Goal: Task Accomplishment & Management: Manage account settings

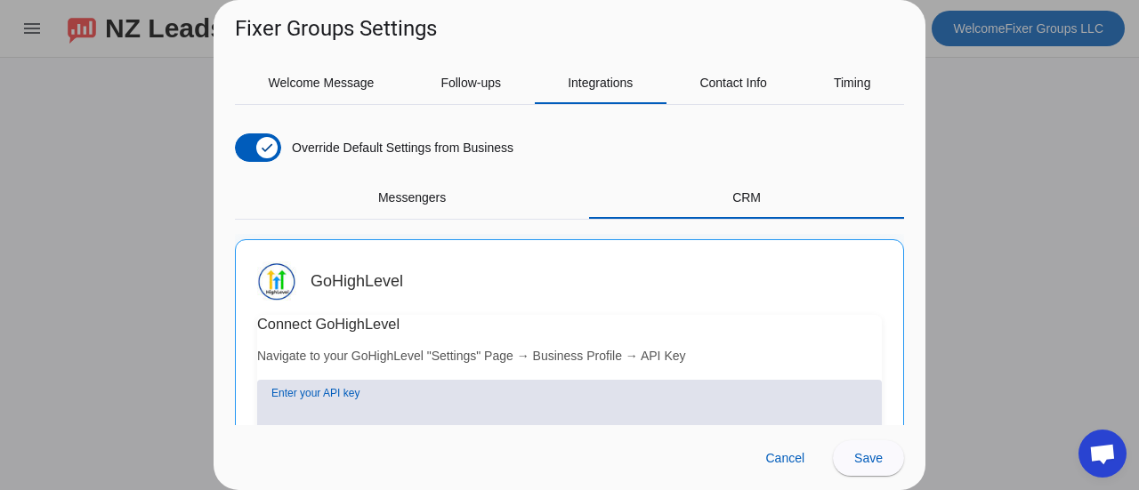
scroll to position [110, 0]
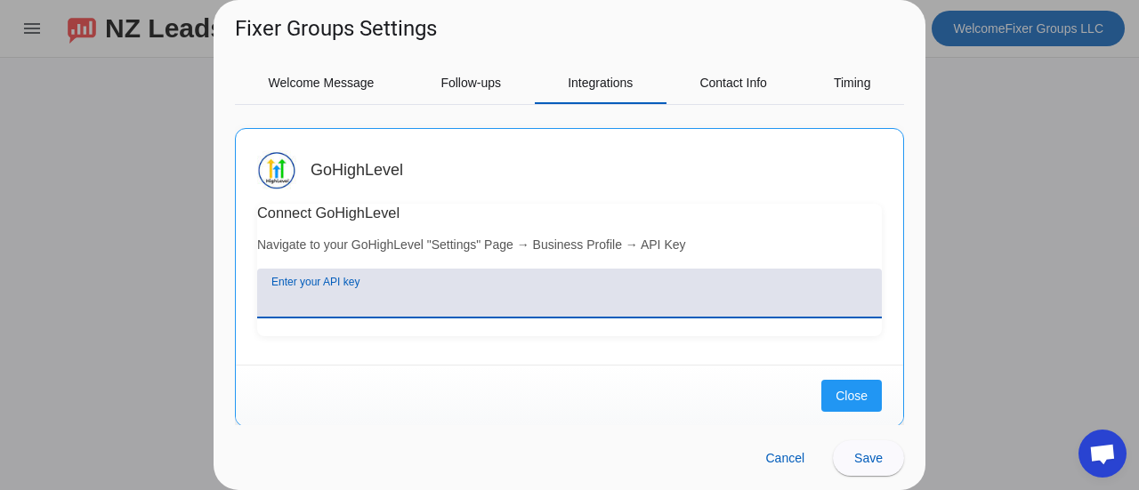
paste input "[SECURITY_DATA]"
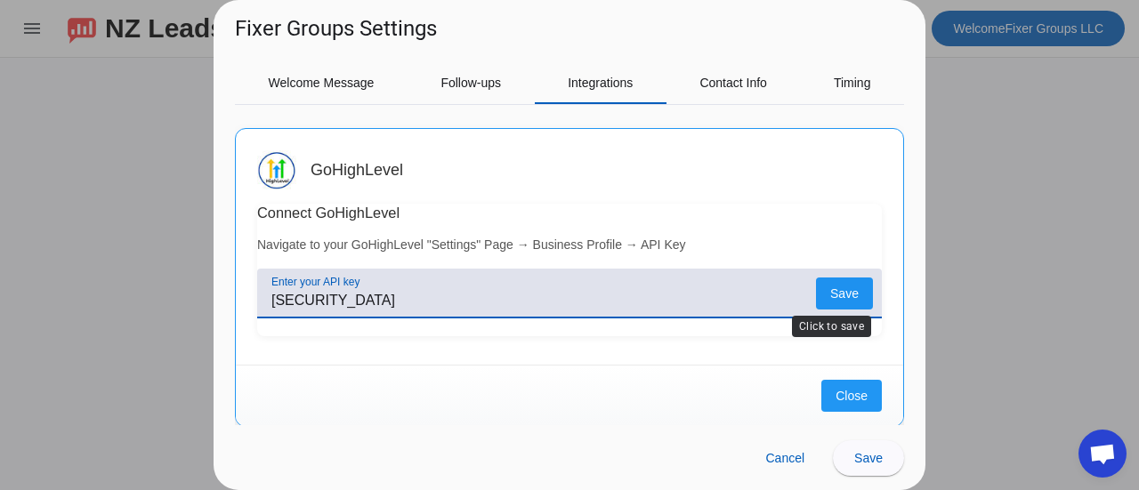
type input "[SECURITY_DATA]"
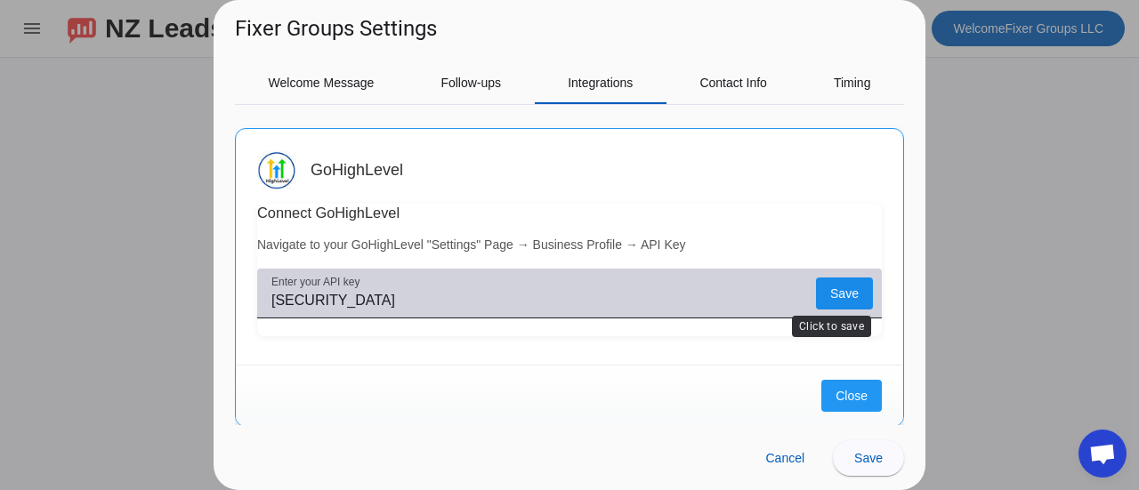
click at [830, 284] on span at bounding box center [844, 294] width 57 height 32
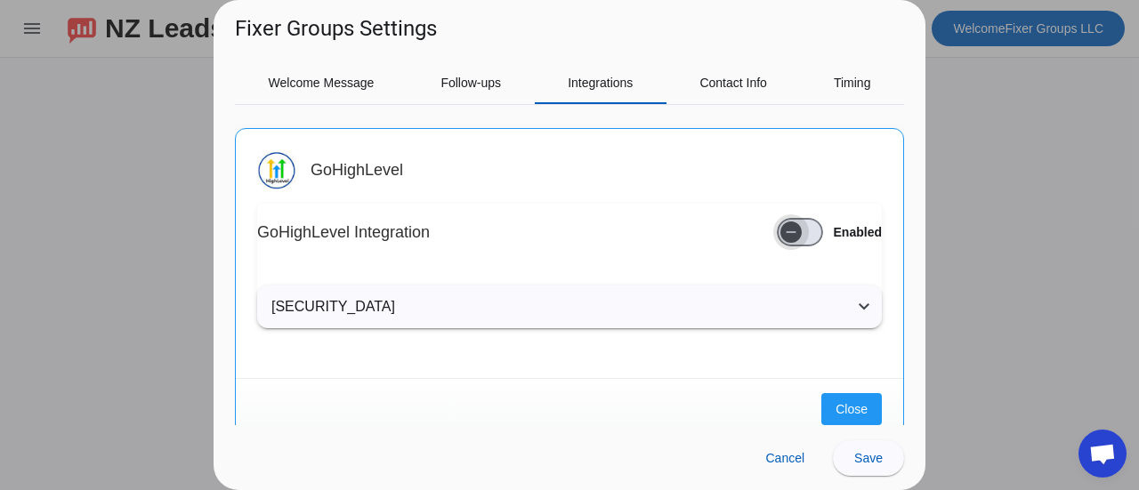
click at [784, 234] on icon "button" at bounding box center [791, 232] width 14 height 14
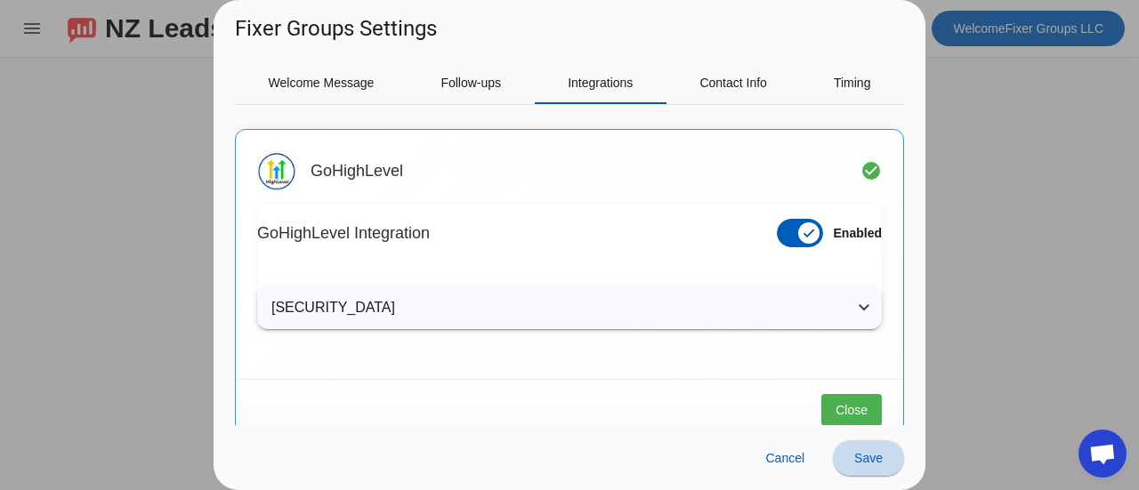
click at [870, 456] on span "Save" at bounding box center [868, 458] width 28 height 14
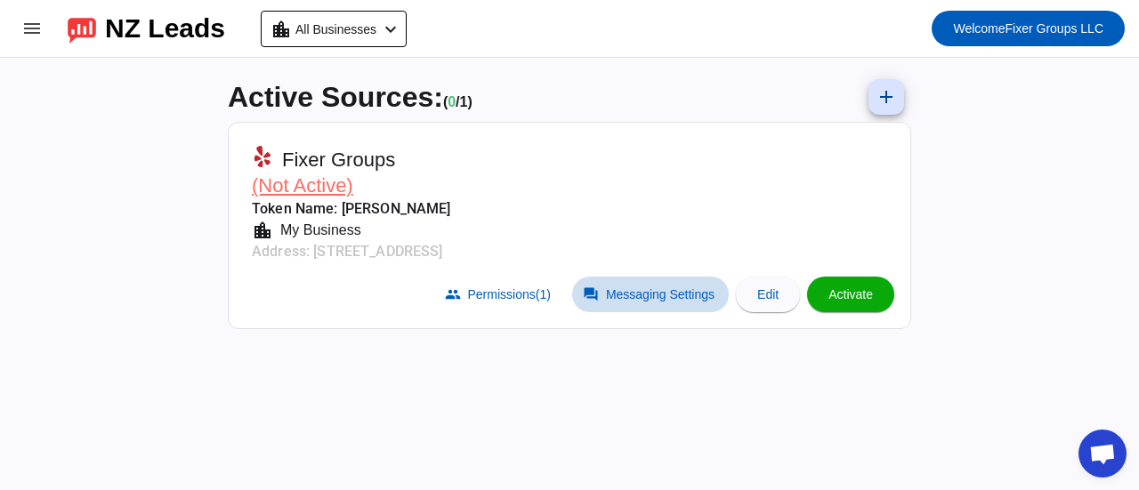
click at [644, 294] on span "Messaging Settings" at bounding box center [660, 294] width 109 height 14
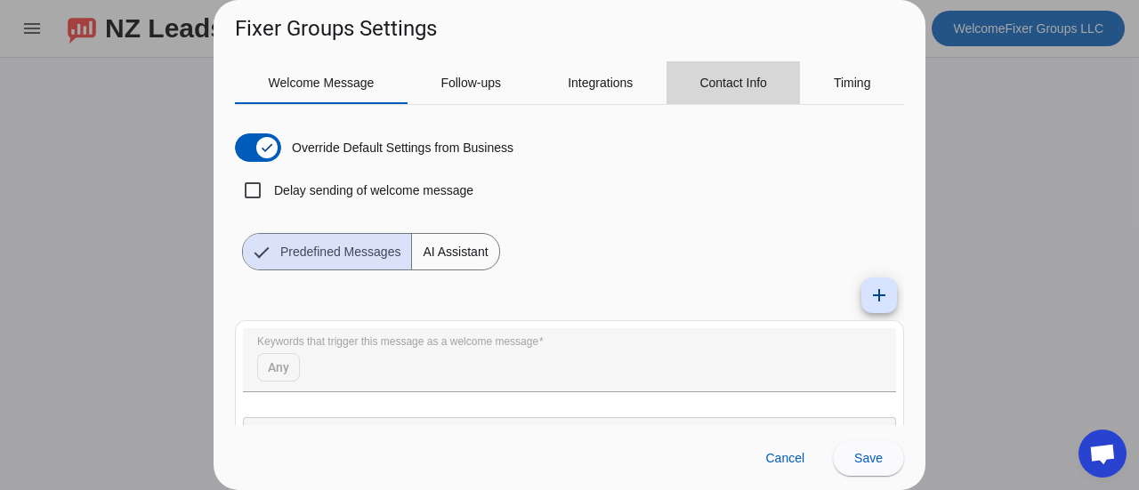
click at [738, 86] on span "Contact Info" at bounding box center [733, 83] width 68 height 12
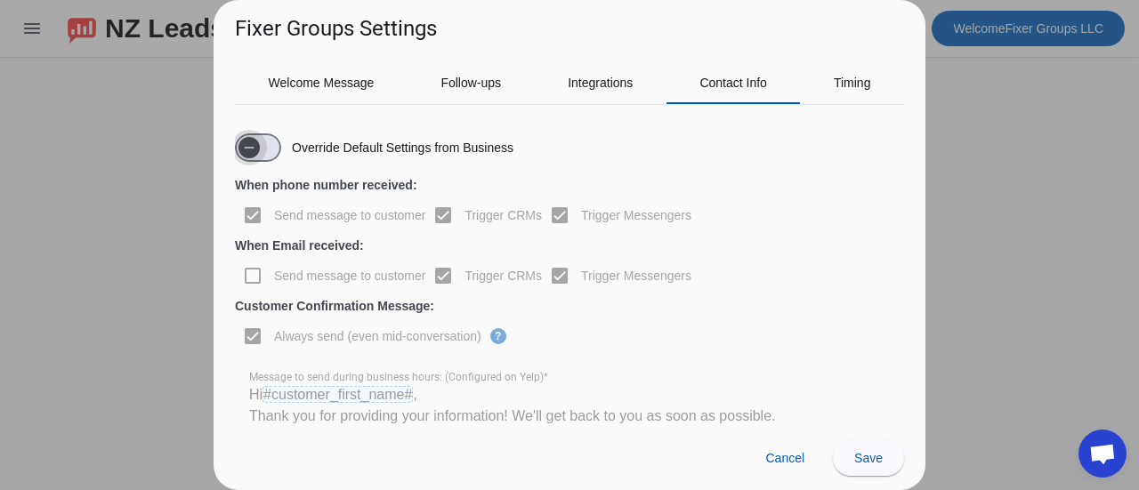
click at [254, 141] on icon "button" at bounding box center [249, 148] width 14 height 14
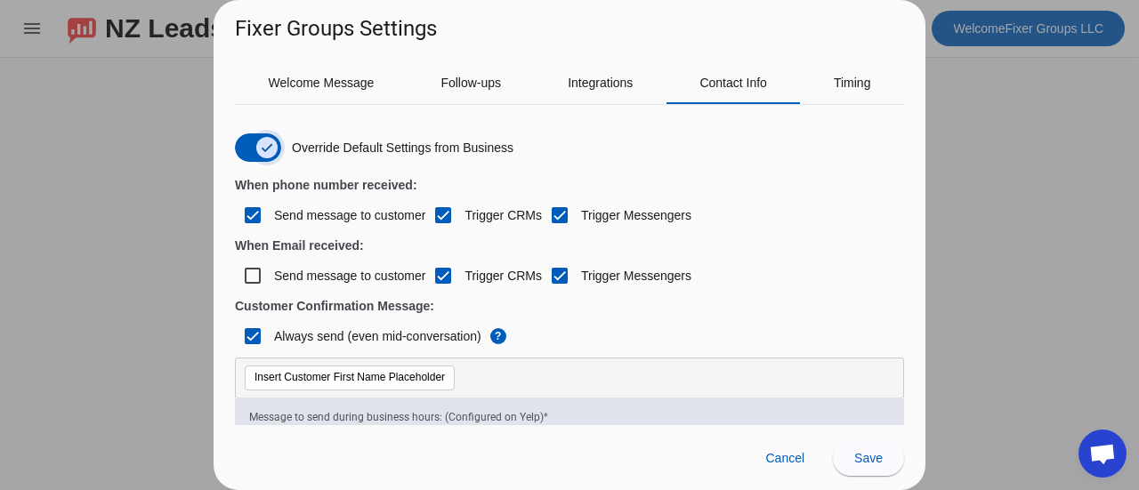
click at [254, 141] on span "button" at bounding box center [267, 148] width 36 height 36
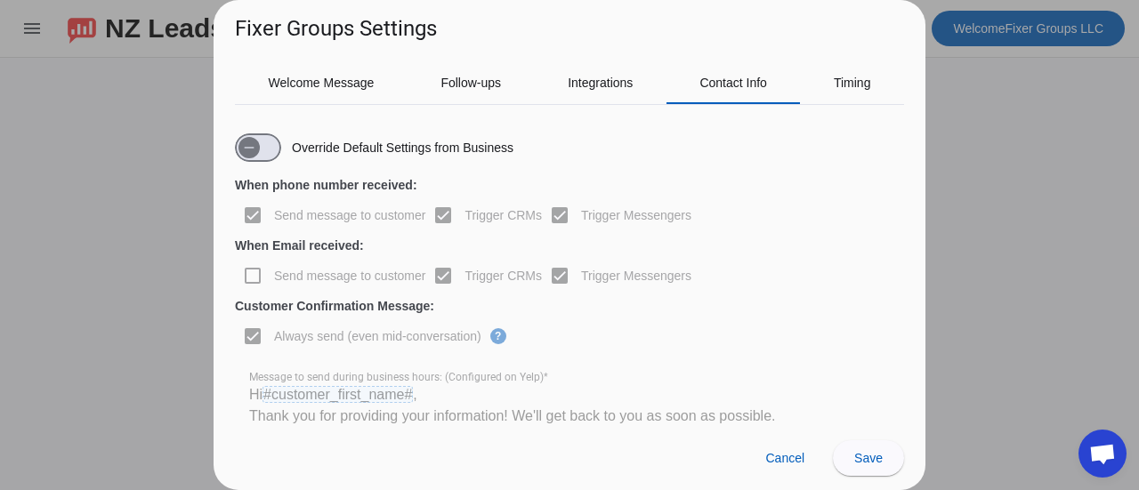
click at [243, 126] on div "Override Default Settings from Business When phone number received: Send messag…" at bounding box center [569, 435] width 669 height 632
click at [248, 141] on icon "button" at bounding box center [249, 148] width 14 height 14
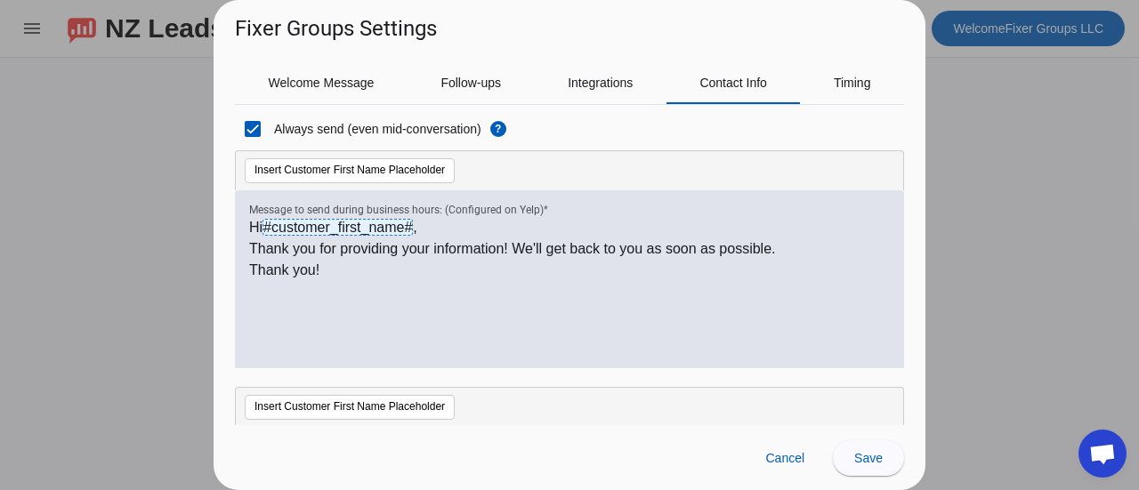
scroll to position [206, 0]
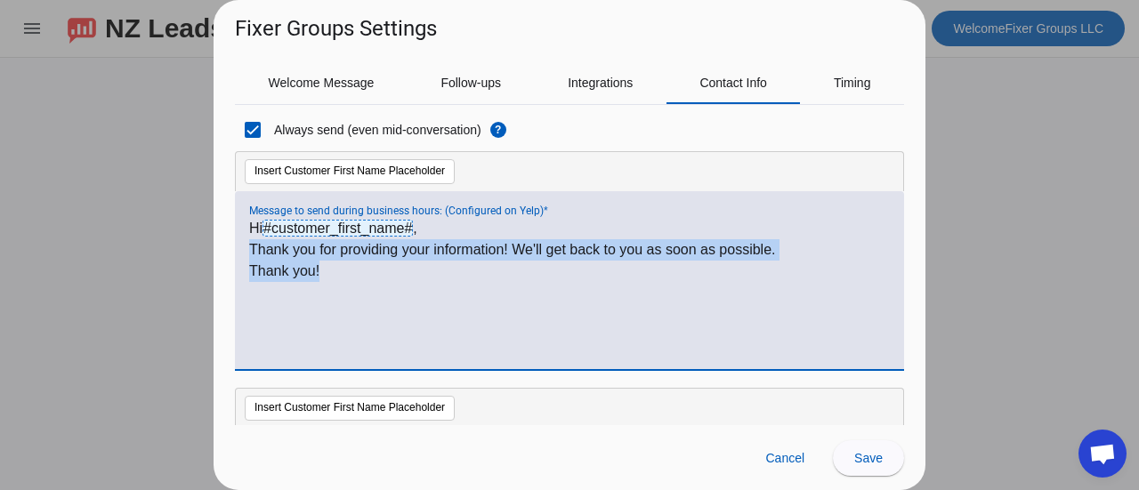
drag, startPoint x: 354, startPoint y: 273, endPoint x: 241, endPoint y: 249, distance: 115.5
click at [241, 249] on div "Hi #customer_first_name# , Thank you for providing your information! We'll get …" at bounding box center [569, 280] width 669 height 178
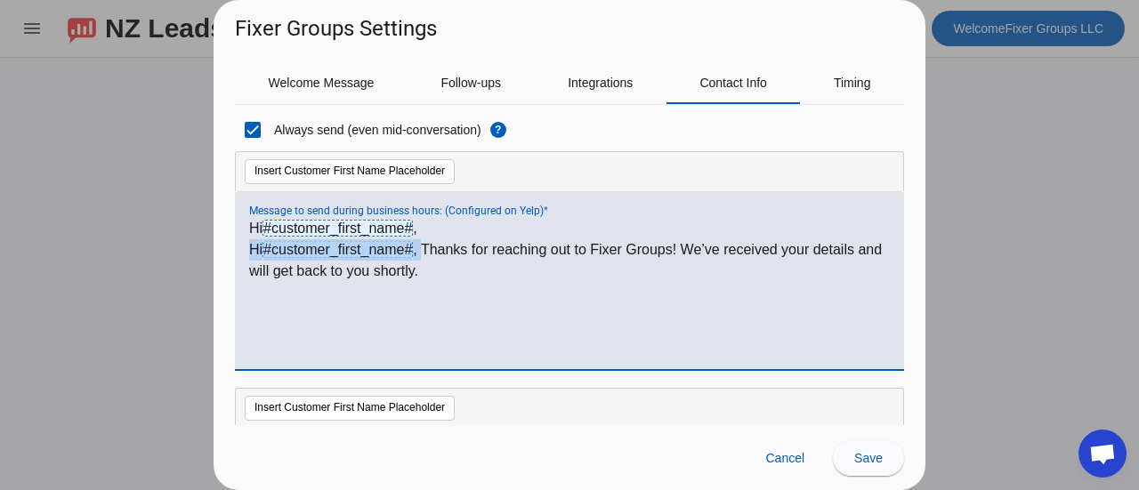
drag, startPoint x: 425, startPoint y: 248, endPoint x: 206, endPoint y: 239, distance: 219.0
click at [206, 239] on div "Fixer Groups Settings Welcome Message Follow-ups Integrations Contact Info Timi…" at bounding box center [569, 245] width 1139 height 490
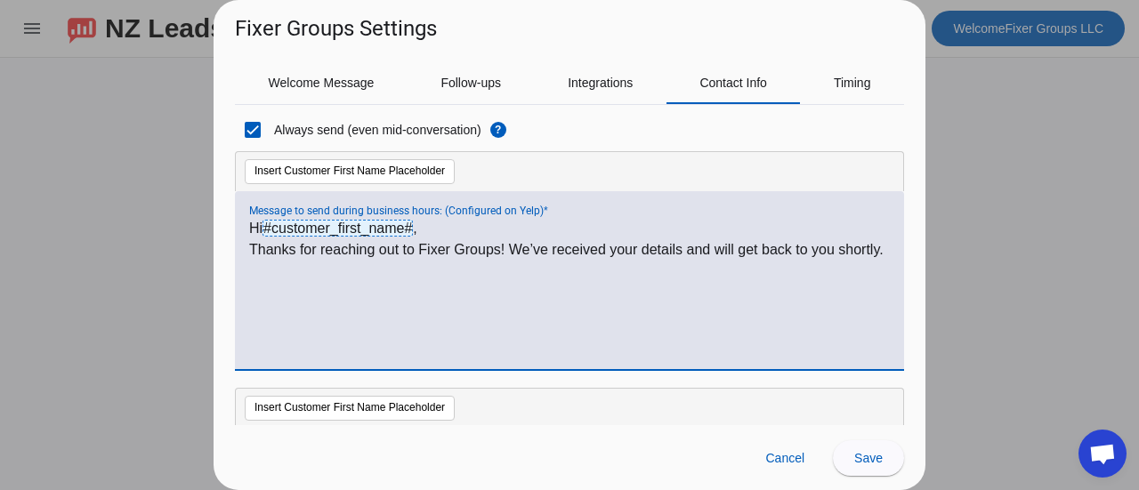
click at [339, 280] on div "Hi #customer_first_name# , Thanks for reaching out to Fixer Groups! We’ve recei…" at bounding box center [569, 290] width 640 height 144
click at [252, 248] on p "Thanks for reaching out to Fixer Groups! We’ve received your details and will g…" at bounding box center [569, 249] width 640 height 21
click at [329, 261] on p "Thanks for reaching out to Fixer Groups! We’ve received your details and will g…" at bounding box center [569, 249] width 640 height 21
click at [715, 376] on div at bounding box center [569, 379] width 669 height 18
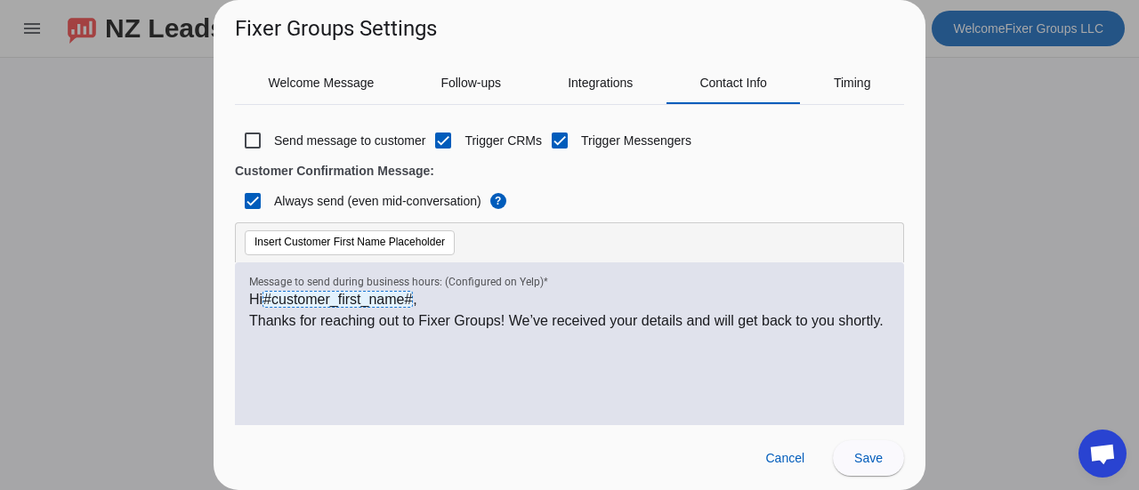
scroll to position [135, 0]
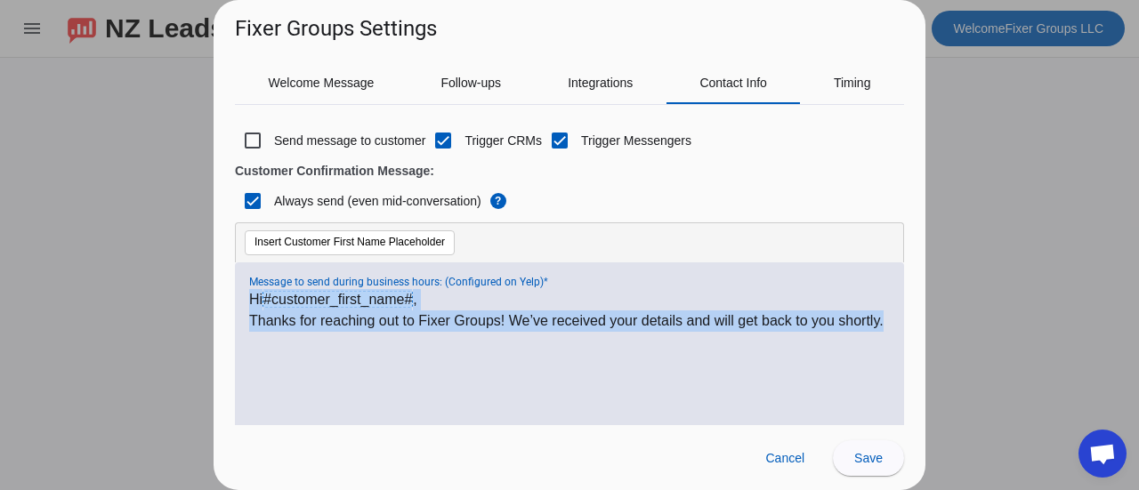
drag, startPoint x: 323, startPoint y: 344, endPoint x: 245, endPoint y: 302, distance: 89.2
click at [245, 302] on div "Hi #customer_first_name# , Thanks for reaching out to Fixer Groups! We’ve recei…" at bounding box center [569, 351] width 669 height 178
copy div "Hi #customer_first_name# , Thanks for reaching out to Fixer Groups! We’ve recei…"
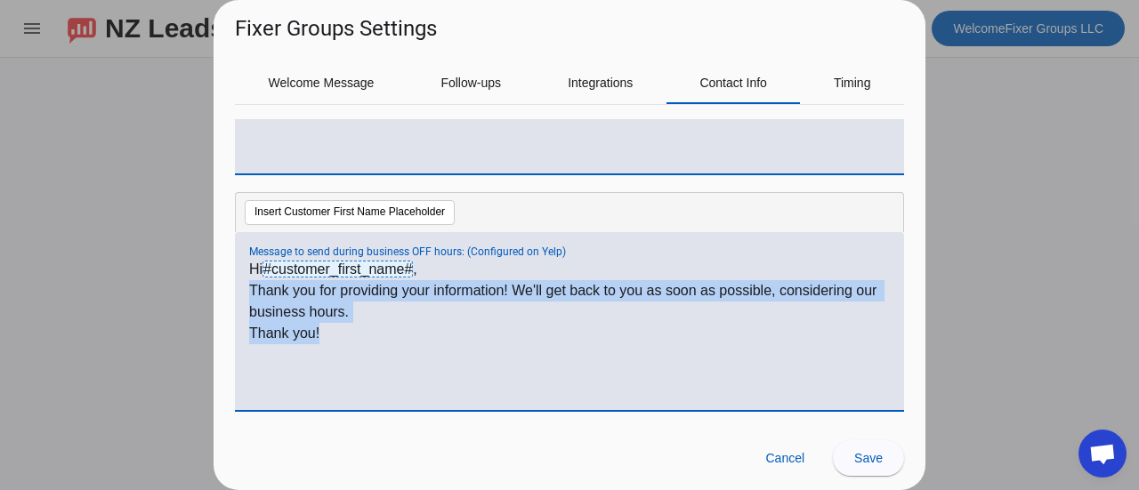
drag, startPoint x: 387, startPoint y: 337, endPoint x: 238, endPoint y: 286, distance: 157.0
click at [238, 286] on div "Hi #customer_first_name# , Thank you for providing your information! We'll get …" at bounding box center [569, 321] width 669 height 178
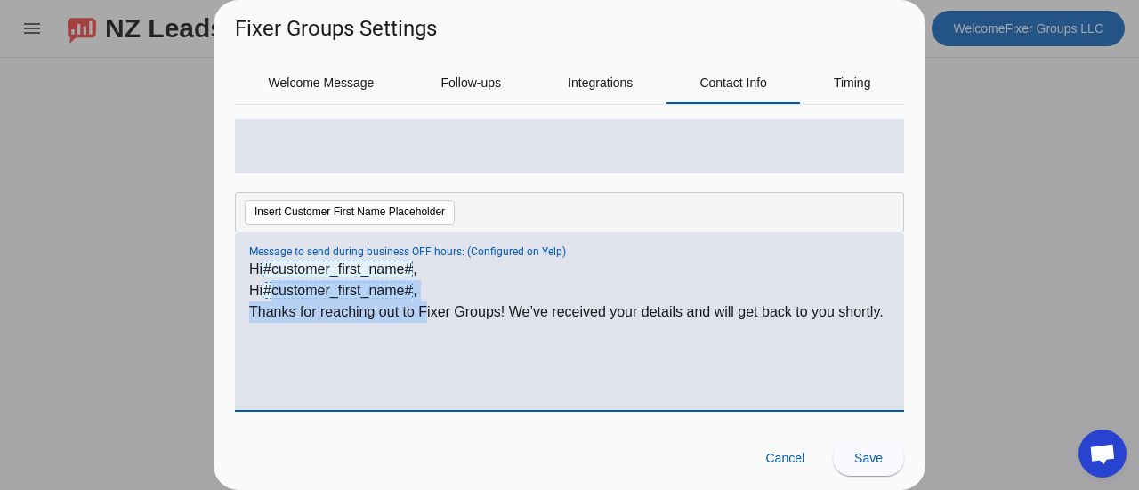
drag, startPoint x: 423, startPoint y: 302, endPoint x: 272, endPoint y: 288, distance: 151.8
click at [272, 288] on div "Hi #customer_first_name# , Hi #customer_first_name# , Thanks for reaching out t…" at bounding box center [569, 331] width 640 height 144
click at [443, 288] on p "Hi #customer_first_name# ," at bounding box center [569, 290] width 640 height 21
drag, startPoint x: 443, startPoint y: 288, endPoint x: 217, endPoint y: 286, distance: 226.0
click at [217, 286] on div "Welcome Message Follow-ups Integrations Contact Info Timing Override Default Se…" at bounding box center [569, 235] width 712 height 382
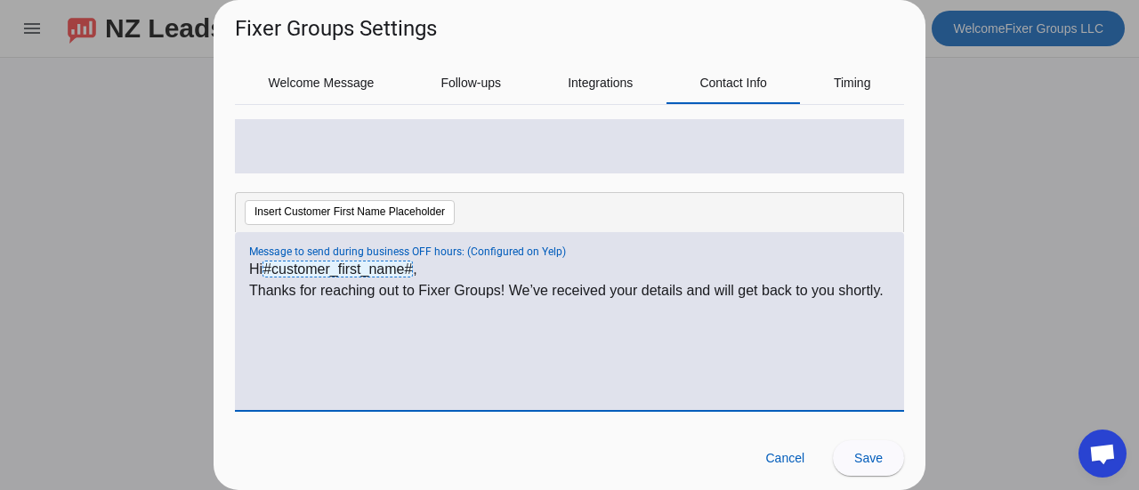
click at [303, 302] on p "Thanks for reaching out to Fixer Groups! We’ve received your details and will g…" at bounding box center [569, 290] width 640 height 21
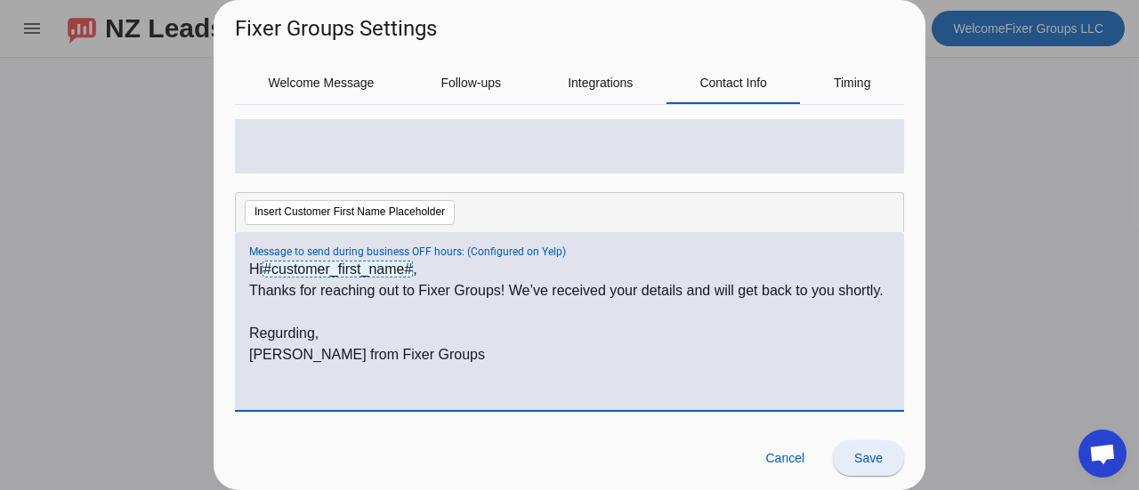
click at [861, 444] on span at bounding box center [868, 458] width 71 height 43
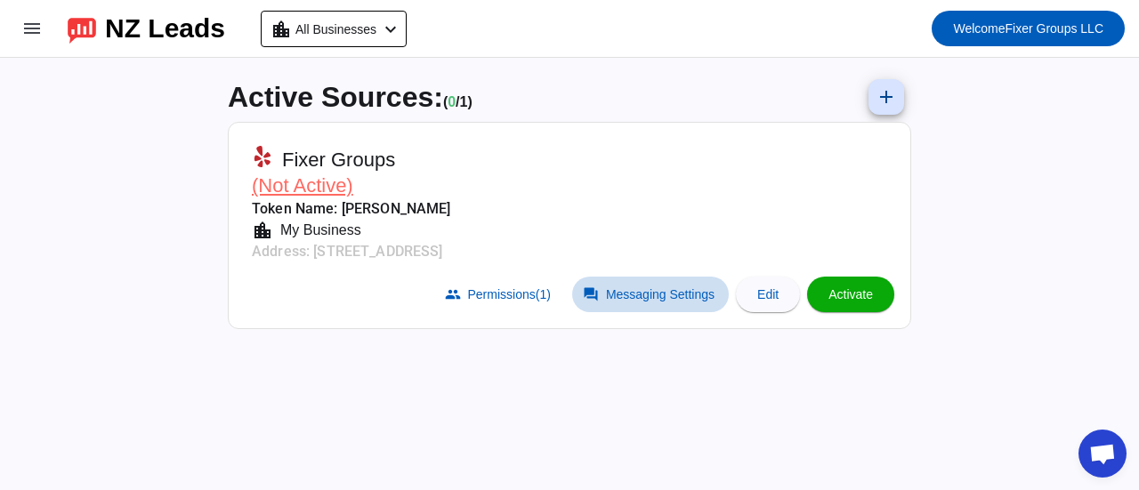
click at [620, 294] on span "Messaging Settings" at bounding box center [660, 294] width 109 height 14
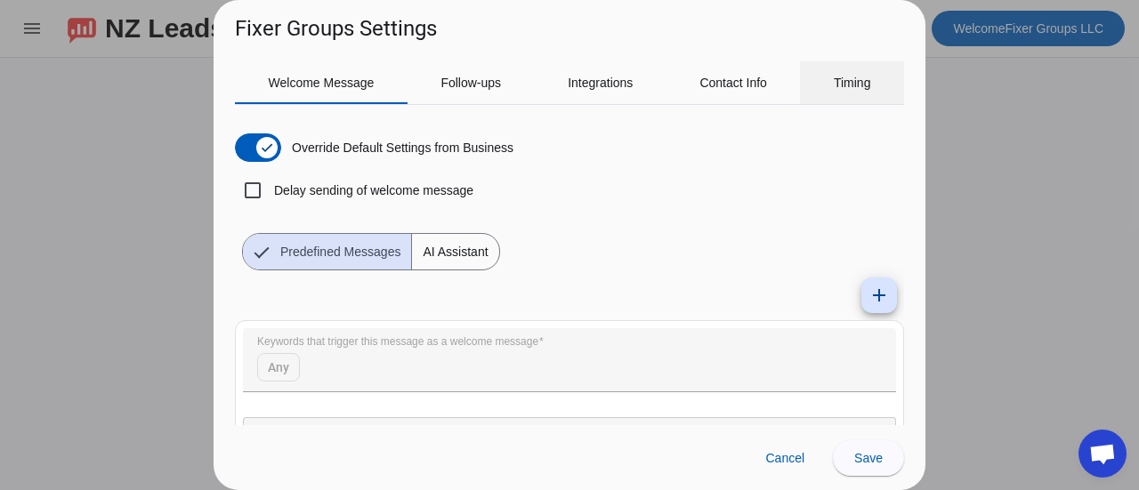
click at [855, 86] on span "Timing" at bounding box center [852, 83] width 37 height 12
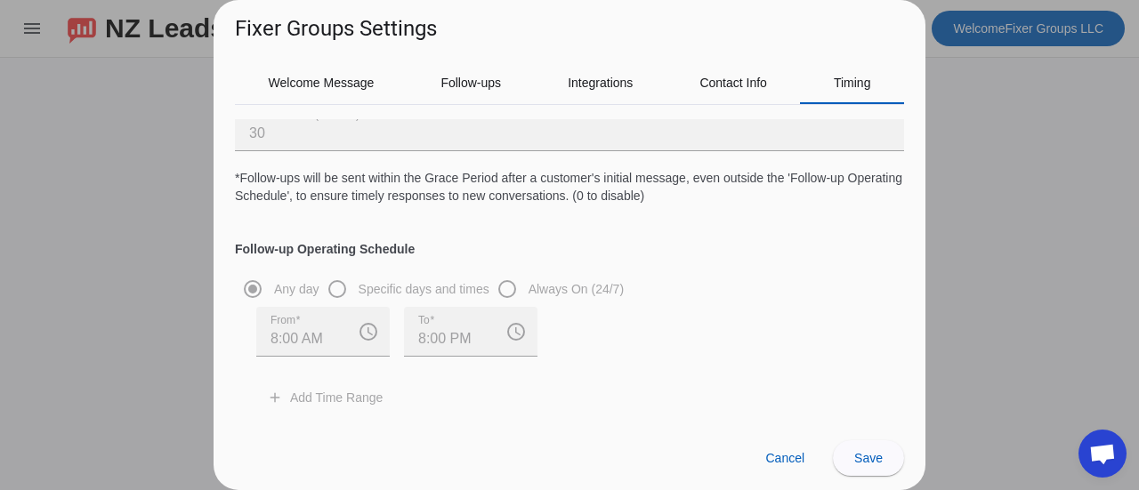
scroll to position [0, 0]
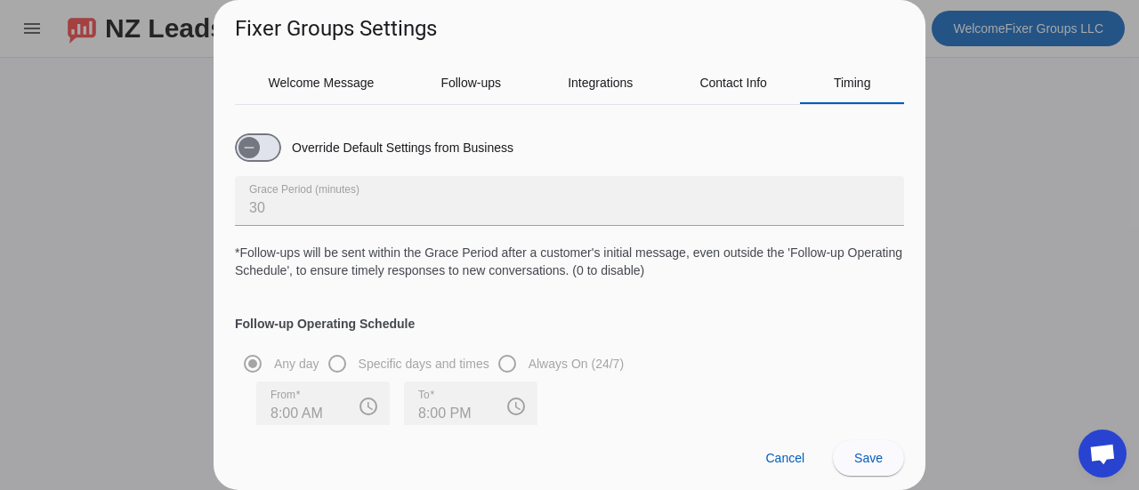
click at [269, 130] on div "Override Default Settings from Business" at bounding box center [569, 147] width 669 height 57
click at [258, 144] on span "button" at bounding box center [248, 147] width 21 height 21
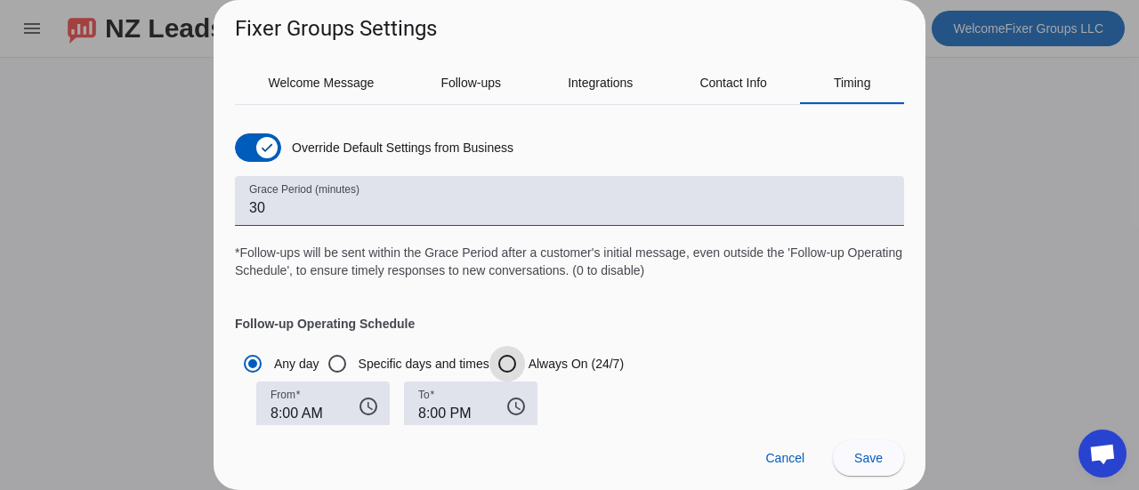
click at [505, 366] on input "Always On (24/7)" at bounding box center [507, 364] width 36 height 36
radio input "true"
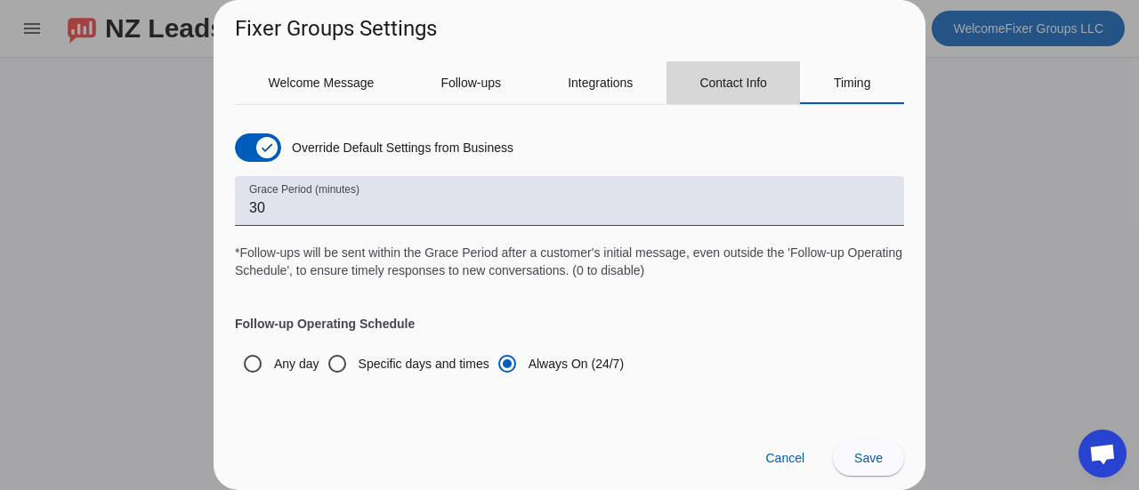
click at [718, 77] on span "Contact Info" at bounding box center [733, 83] width 68 height 12
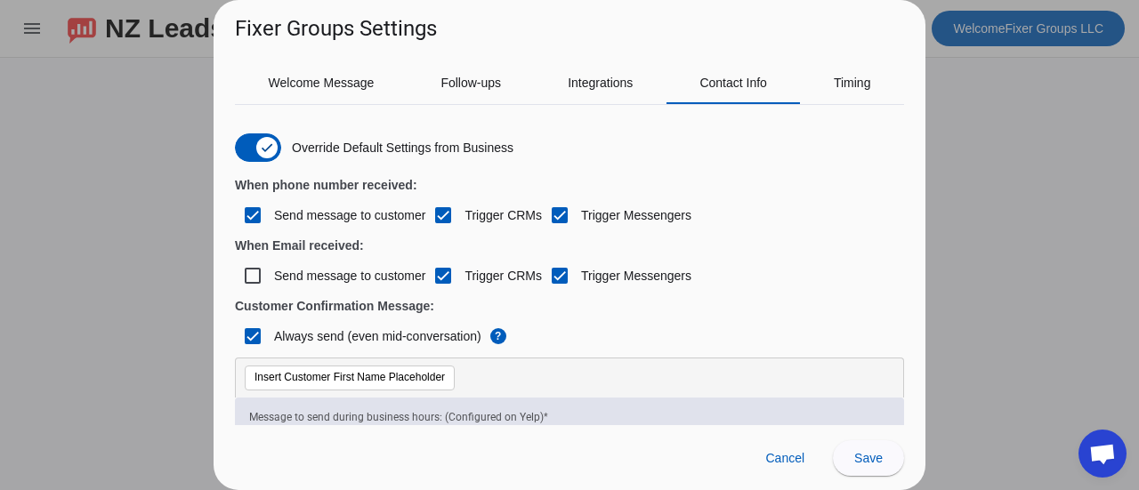
scroll to position [402, 0]
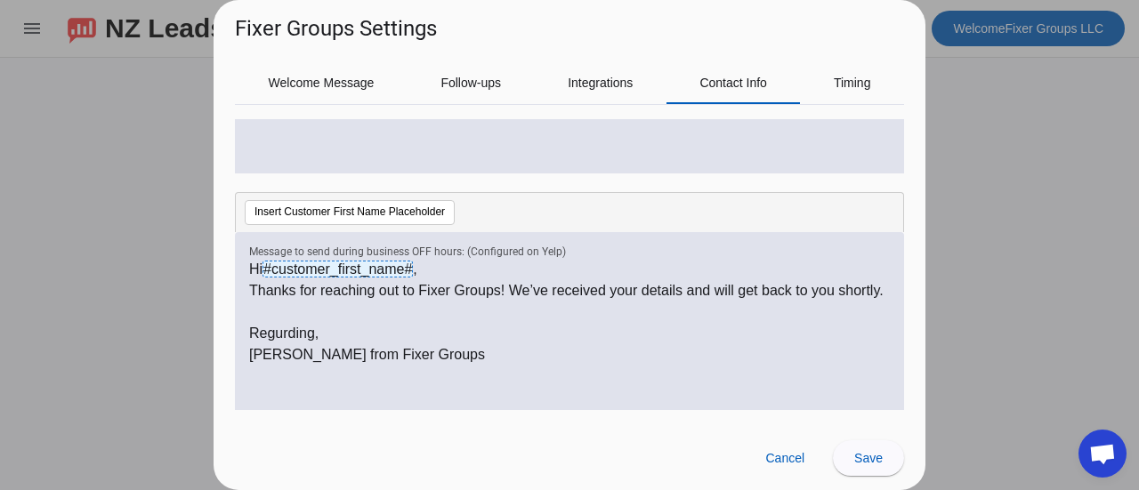
click at [299, 344] on p "Regurding," at bounding box center [569, 333] width 640 height 21
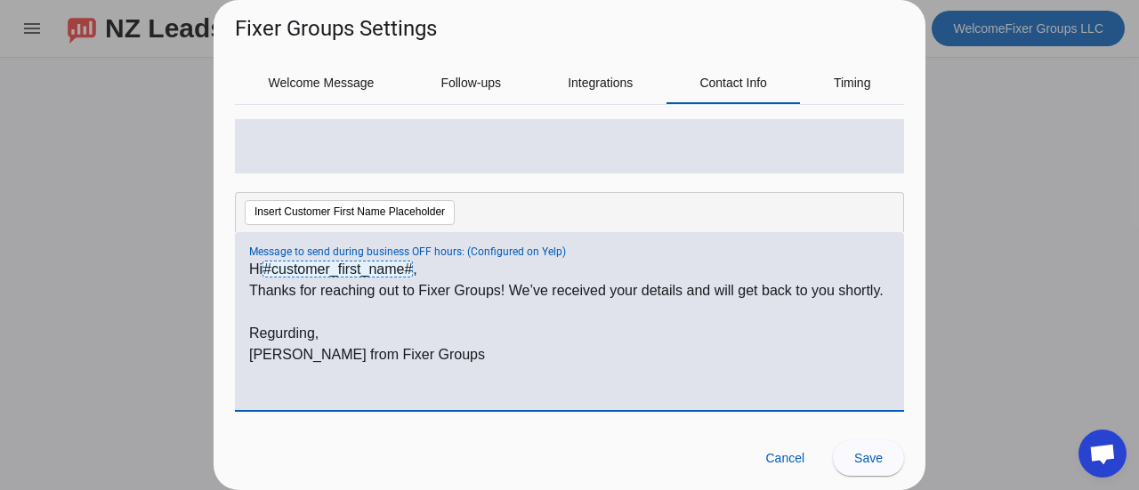
click at [285, 344] on p "Regurding," at bounding box center [569, 333] width 640 height 21
click at [310, 344] on p "Regurding," at bounding box center [569, 333] width 640 height 21
click at [501, 447] on div "Cancel Save" at bounding box center [569, 457] width 712 height 65
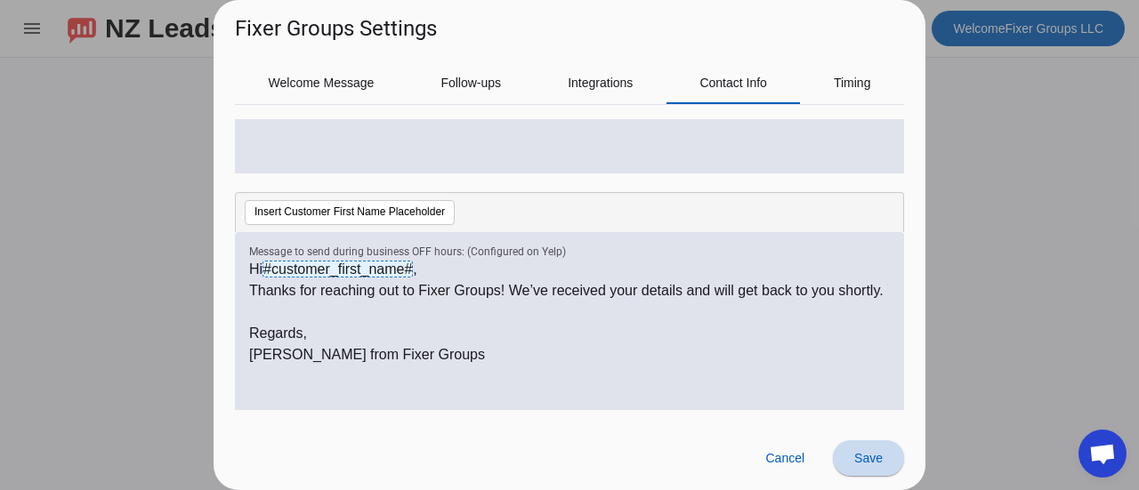
click at [881, 460] on span "Save" at bounding box center [868, 458] width 28 height 14
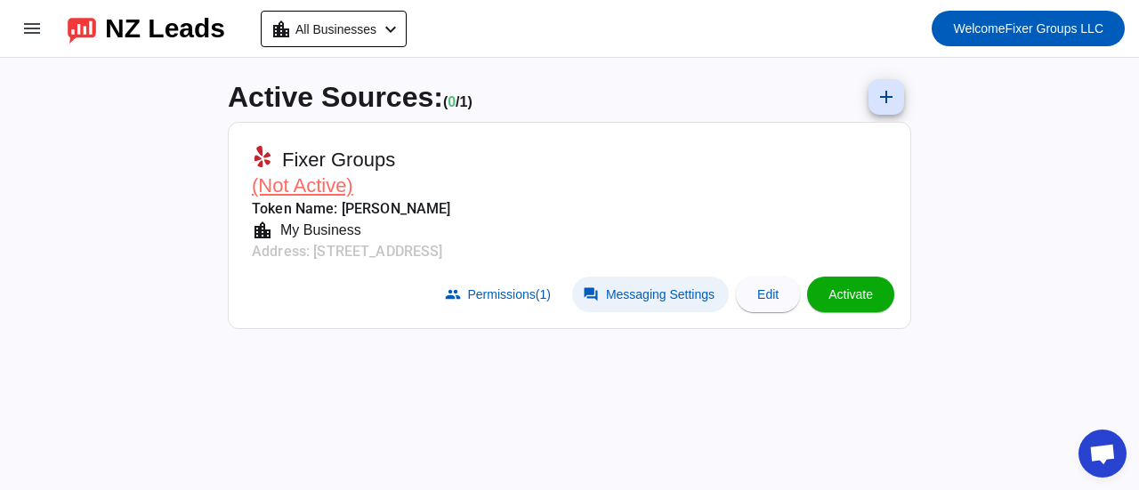
click at [618, 282] on span at bounding box center [650, 295] width 157 height 36
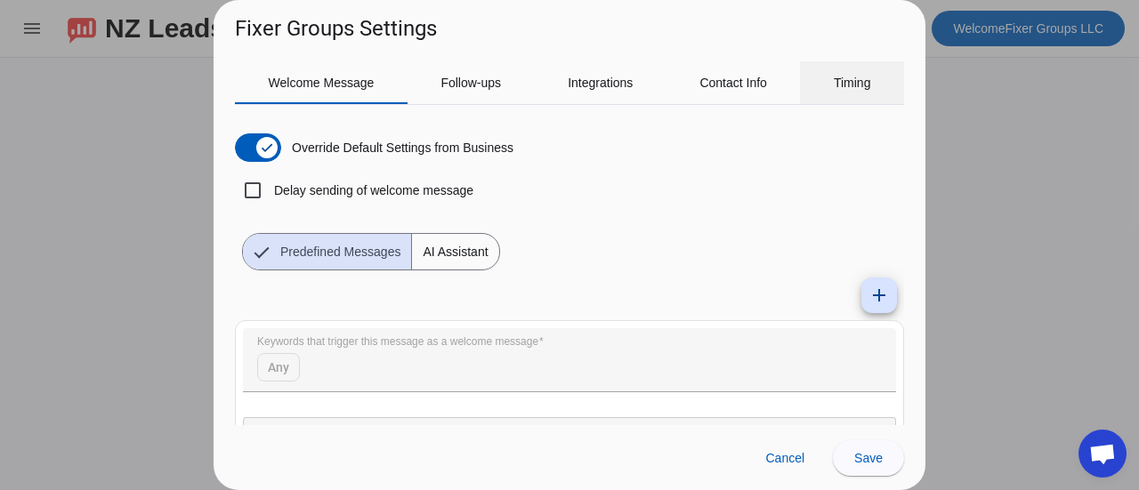
click at [843, 93] on span "Timing" at bounding box center [852, 82] width 37 height 43
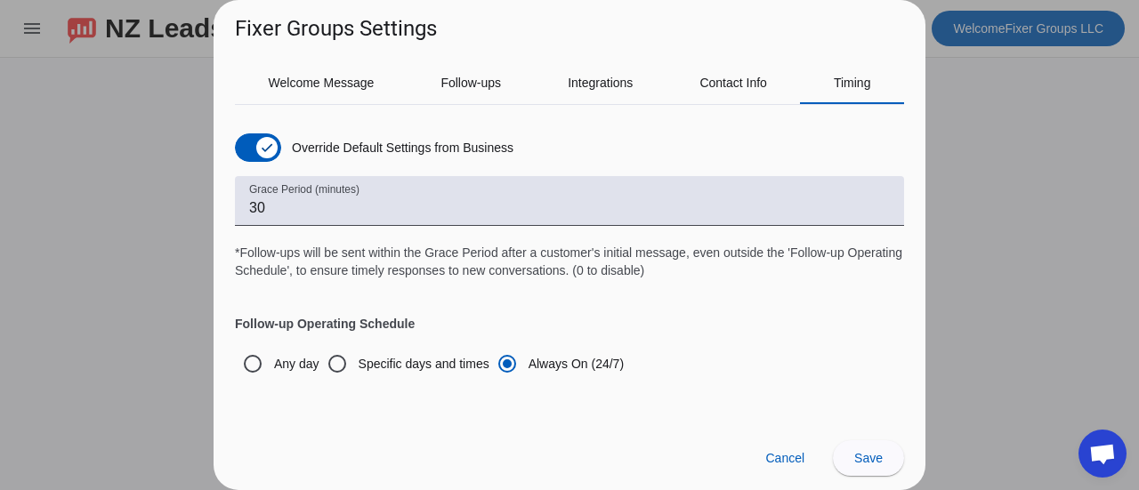
click at [850, 479] on div "Cancel Save" at bounding box center [569, 457] width 712 height 65
click at [860, 463] on span "Save" at bounding box center [868, 458] width 28 height 14
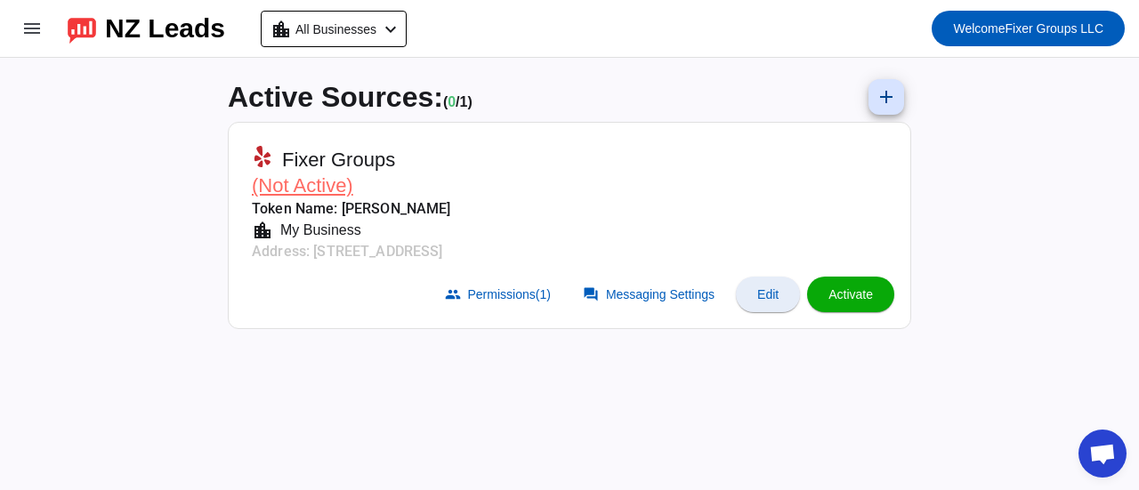
click at [767, 291] on span "Edit" at bounding box center [767, 294] width 21 height 14
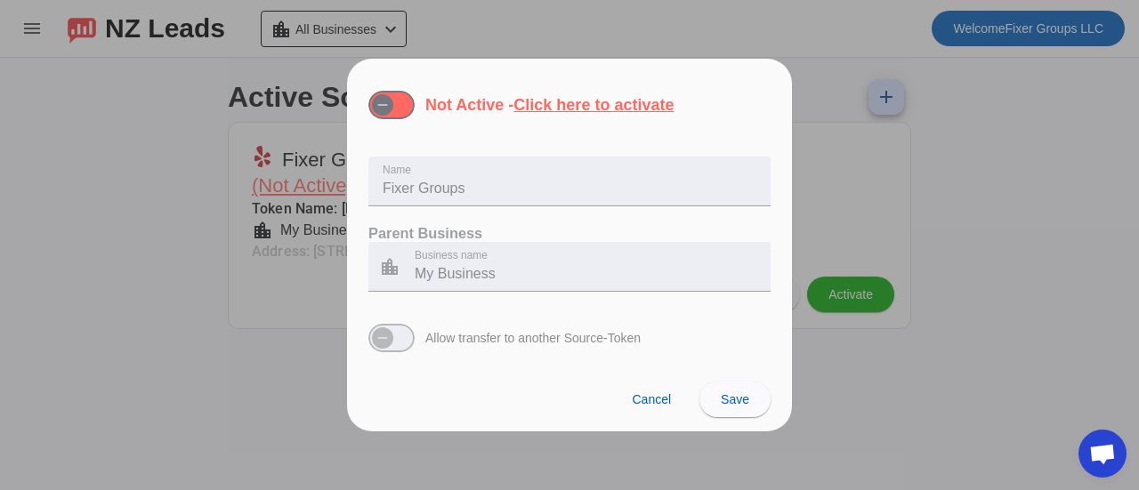
click at [801, 366] on div at bounding box center [569, 245] width 1139 height 490
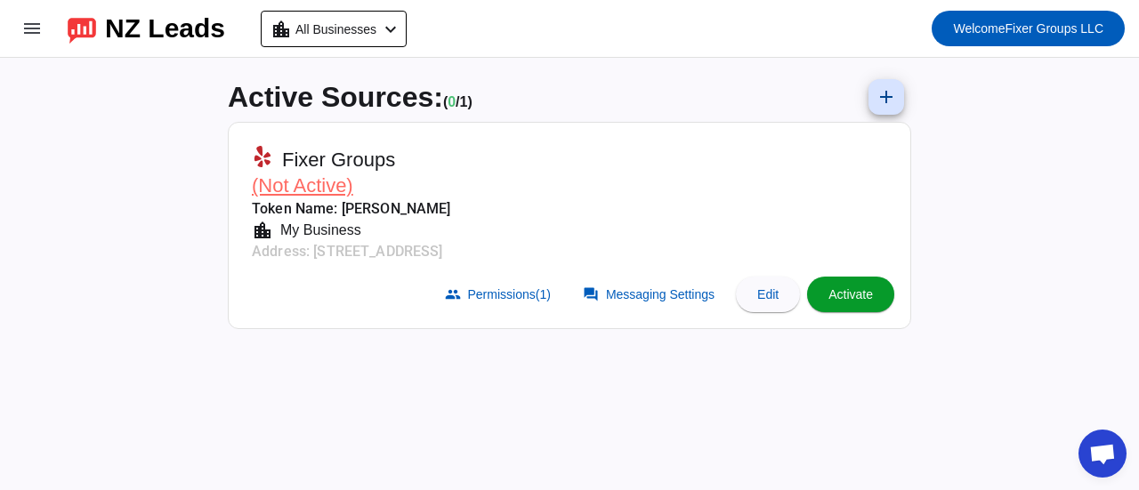
click at [843, 296] on span "Activate" at bounding box center [850, 294] width 44 height 14
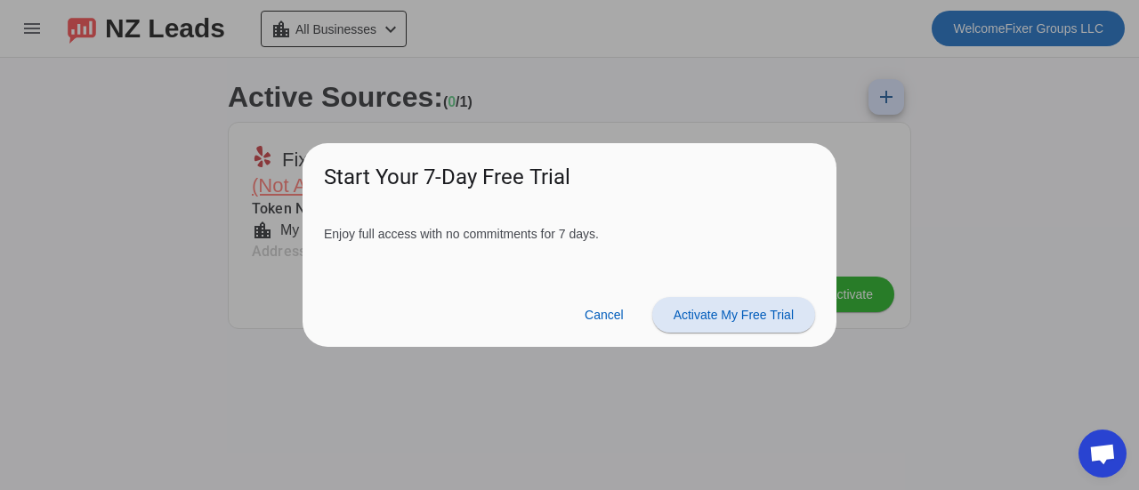
click at [741, 321] on span "Activate My Free Trial" at bounding box center [733, 315] width 120 height 14
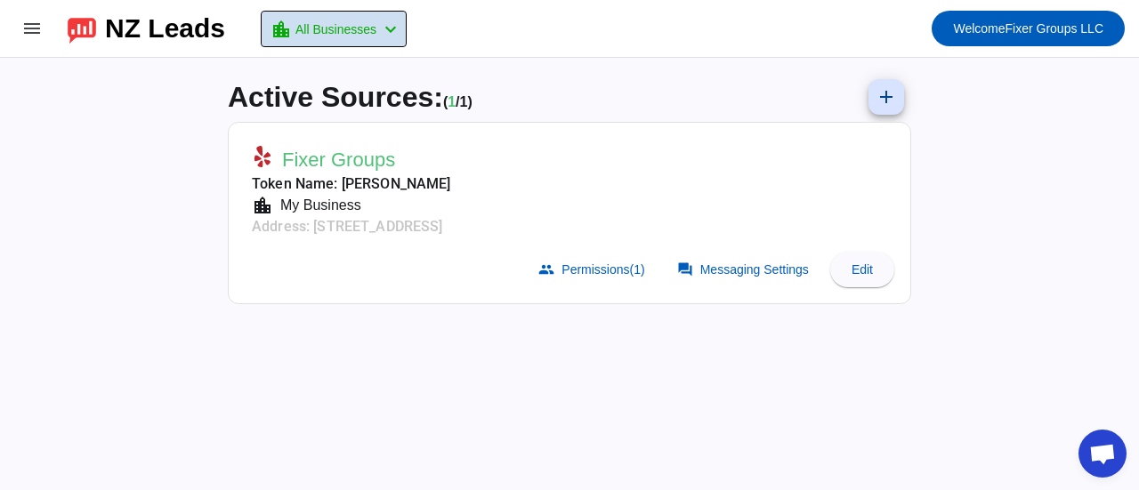
click at [401, 28] on mat-icon "chevron_left" at bounding box center [390, 29] width 21 height 21
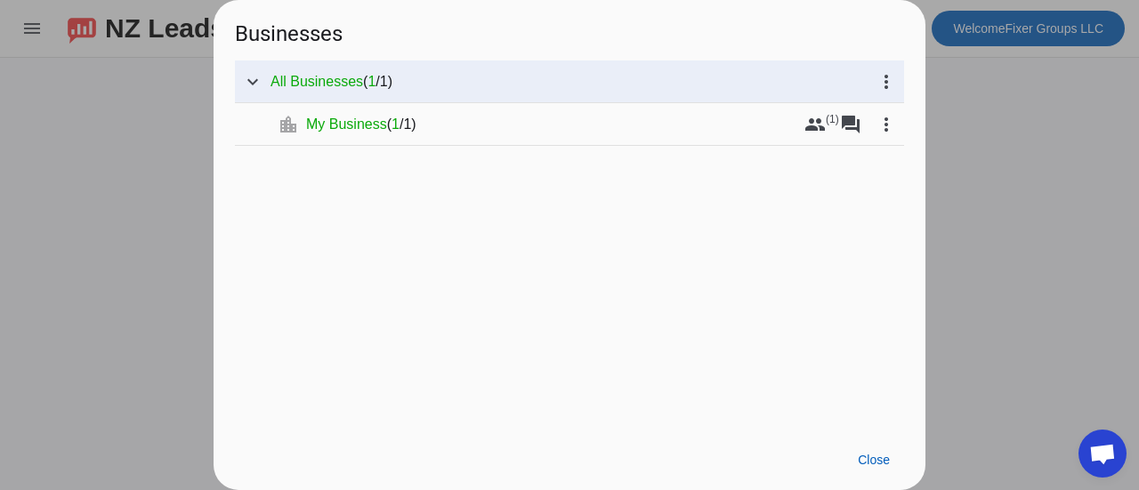
click at [931, 161] on div at bounding box center [569, 245] width 1139 height 490
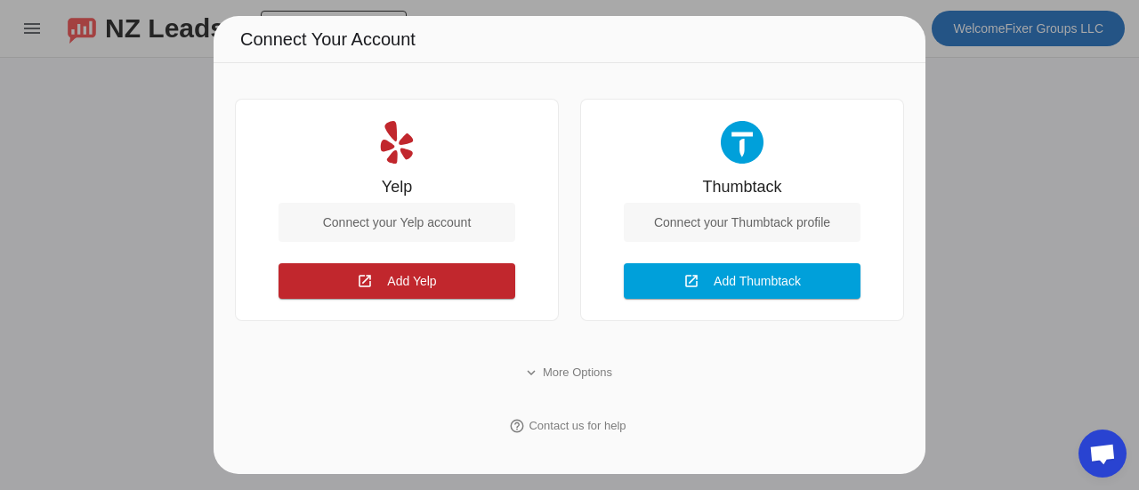
click at [1046, 161] on div at bounding box center [569, 245] width 1139 height 490
